Goal: Transaction & Acquisition: Purchase product/service

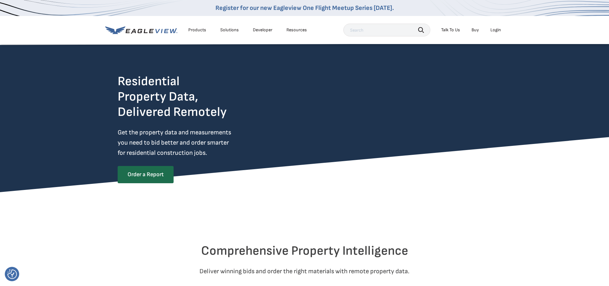
click at [492, 31] on div "Login" at bounding box center [495, 30] width 11 height 6
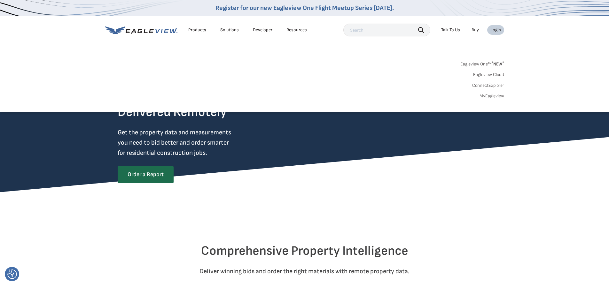
click at [494, 31] on div "Login" at bounding box center [495, 30] width 11 height 6
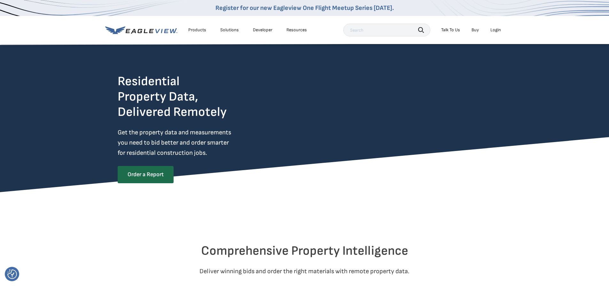
click at [494, 31] on div "Login" at bounding box center [495, 30] width 11 height 6
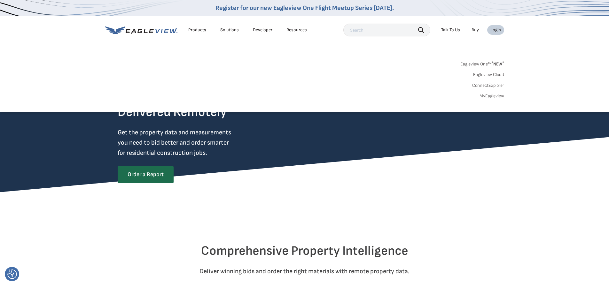
click at [489, 96] on link "MyEagleview" at bounding box center [491, 96] width 25 height 6
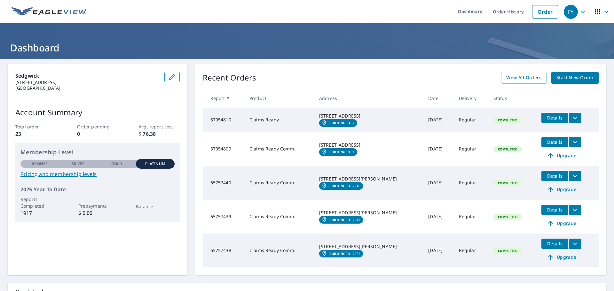
click at [556, 77] on span "Start New Order" at bounding box center [574, 78] width 37 height 8
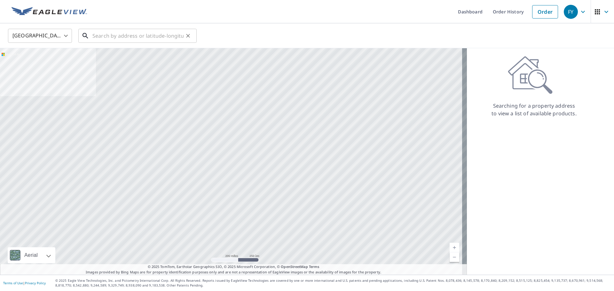
click at [110, 33] on input "text" at bounding box center [137, 36] width 91 height 18
paste input "[STREET_ADDRESS]"
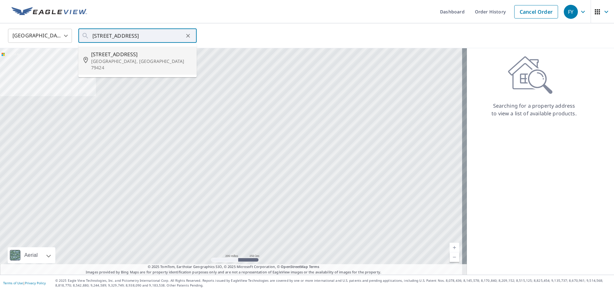
type input "[STREET_ADDRESS]"
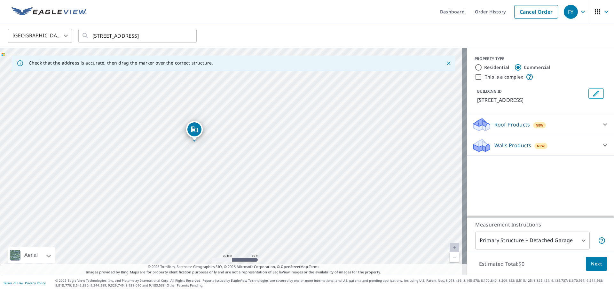
drag, startPoint x: 261, startPoint y: 151, endPoint x: 265, endPoint y: 149, distance: 4.9
click at [265, 149] on div "[STREET_ADDRESS]" at bounding box center [233, 161] width 467 height 227
click at [501, 123] on p "Roof Products" at bounding box center [511, 125] width 35 height 8
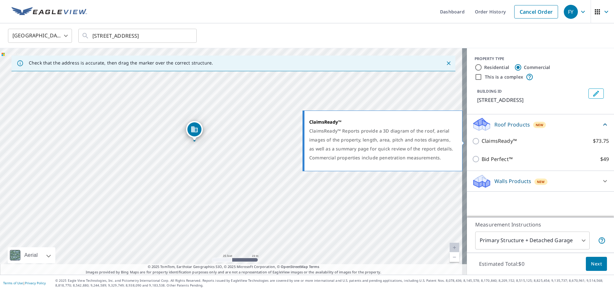
click at [482, 141] on p "ClaimsReady™" at bounding box center [498, 141] width 35 height 8
click at [481, 141] on input "ClaimsReady™ $73.75" at bounding box center [477, 141] width 10 height 8
checkbox input "true"
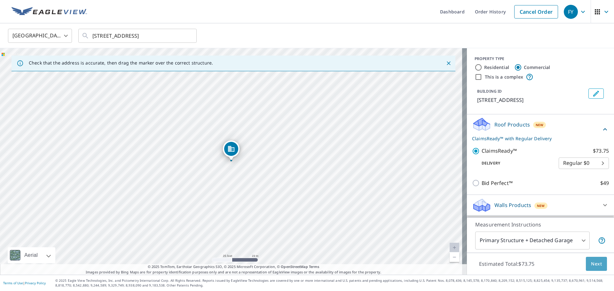
click at [591, 266] on span "Next" at bounding box center [596, 264] width 11 height 8
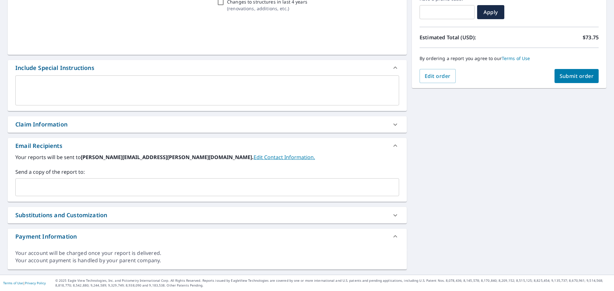
scroll to position [116, 0]
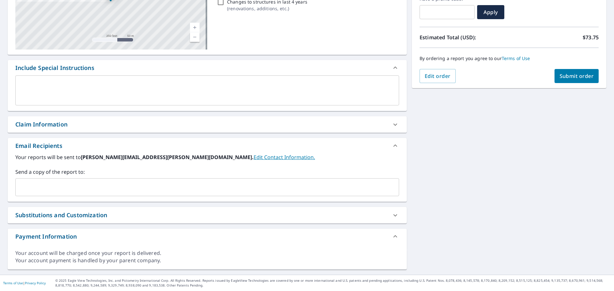
click at [114, 126] on div "Claim Information" at bounding box center [201, 124] width 372 height 9
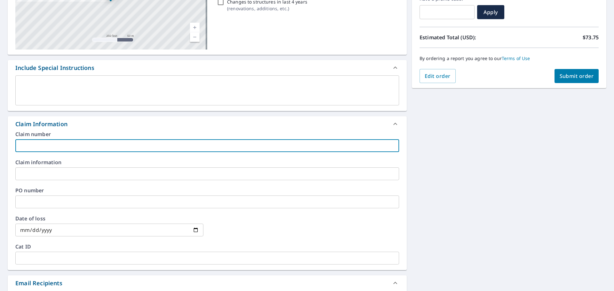
click at [48, 147] on input "text" at bounding box center [206, 145] width 383 height 13
paste input "[STREET_ADDRESS]"
drag, startPoint x: 89, startPoint y: 145, endPoint x: -8, endPoint y: 144, distance: 97.1
click at [0, 144] on html "FY FY Dashboard Order History Cancel Order FY Dashboard / Finalize Order Finali…" at bounding box center [307, 145] width 614 height 291
paste input "DAL25790430"
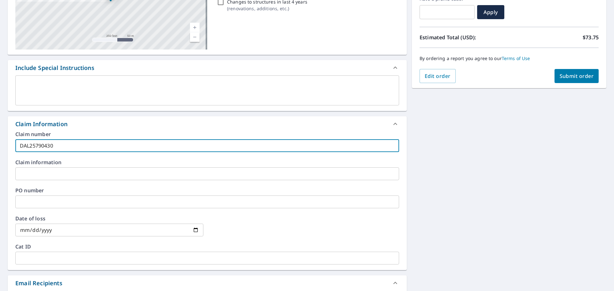
type input "DAL25790430"
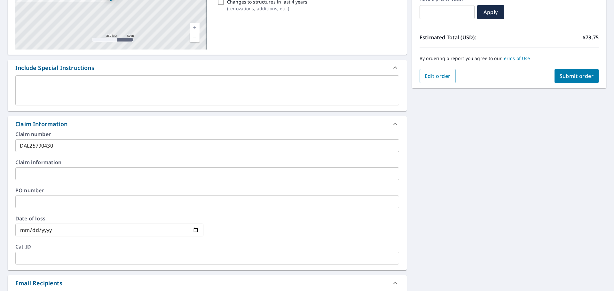
click at [79, 175] on input "text" at bounding box center [206, 173] width 383 height 13
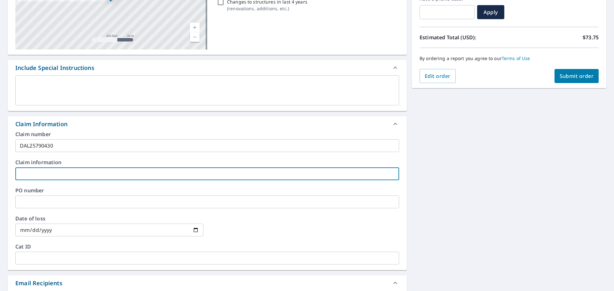
paste input "Lubbock Sunny Dev LLC dba Staybridge Suites"
type input "Lubbock Sunny Dev LLC dba Staybridge Suites"
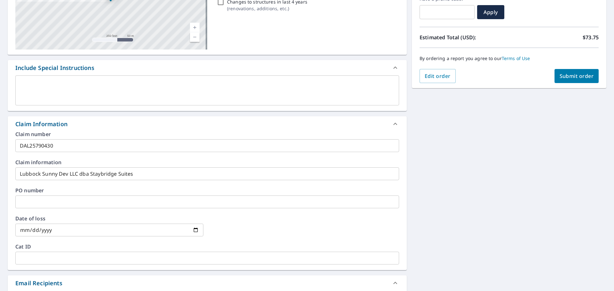
click at [42, 201] on input "text" at bounding box center [206, 202] width 383 height 13
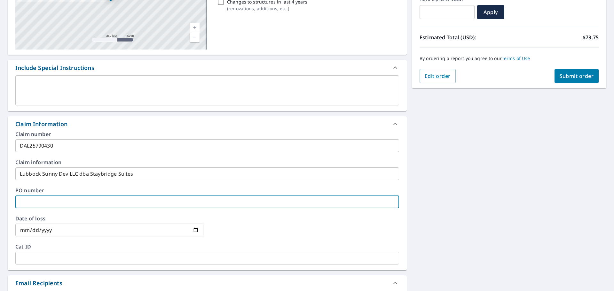
paste input "STP 35698"
type input "STP 35698"
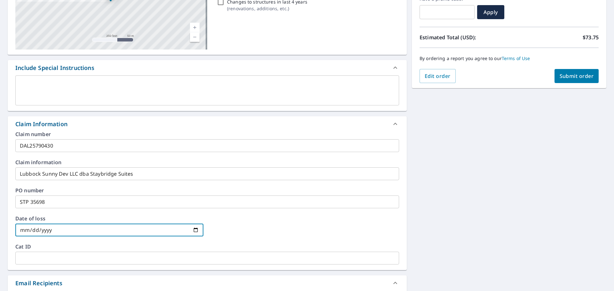
click at [52, 233] on input "date" at bounding box center [109, 230] width 188 height 13
click at [195, 232] on input "date" at bounding box center [109, 230] width 188 height 13
type input "[DATE]"
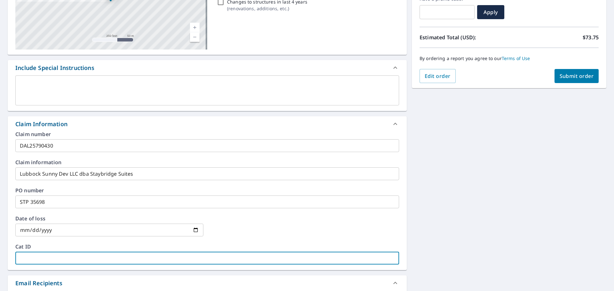
click at [26, 255] on input "text" at bounding box center [206, 258] width 383 height 13
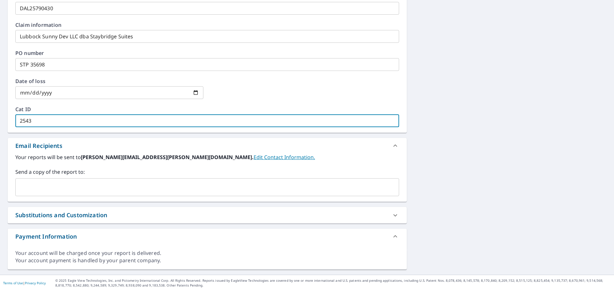
type input "2543"
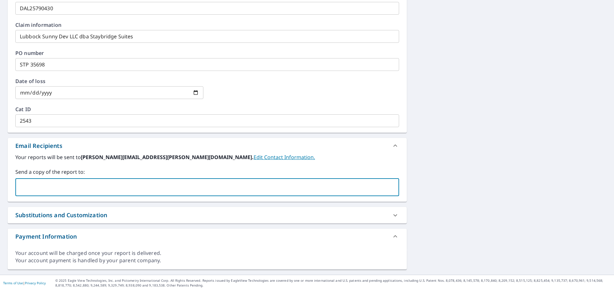
click at [134, 186] on input "text" at bounding box center [202, 187] width 368 height 12
type input "ca"
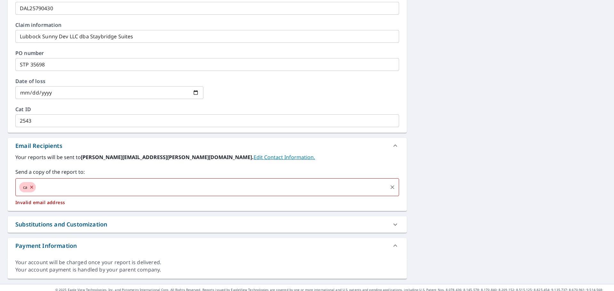
click at [75, 192] on input "text" at bounding box center [212, 187] width 350 height 12
click at [31, 191] on div "ca" at bounding box center [27, 187] width 17 height 10
click at [31, 187] on icon at bounding box center [31, 187] width 5 height 7
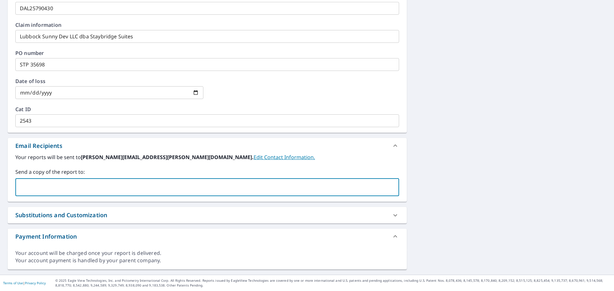
click at [33, 187] on input "text" at bounding box center [202, 187] width 368 height 12
click at [31, 187] on input "text" at bounding box center [202, 187] width 368 height 12
paste input "[EMAIL_ADDRESS][PERSON_NAME][PERSON_NAME][DOMAIN_NAME]"
type input "[EMAIL_ADDRESS][PERSON_NAME][PERSON_NAME][DOMAIN_NAME]"
drag, startPoint x: 97, startPoint y: 211, endPoint x: 102, endPoint y: 213, distance: 5.3
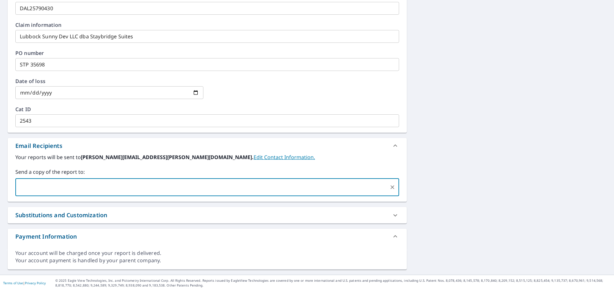
click at [97, 211] on div "Substitutions and Customization" at bounding box center [61, 215] width 92 height 9
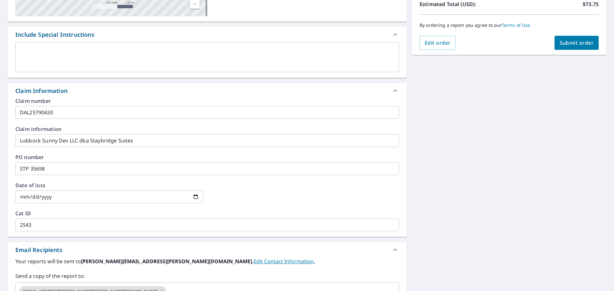
scroll to position [0, 0]
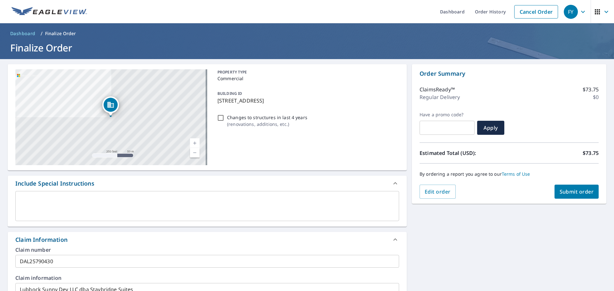
click at [565, 194] on span "Submit order" at bounding box center [576, 191] width 34 height 7
